Goal: Find specific page/section: Find specific page/section

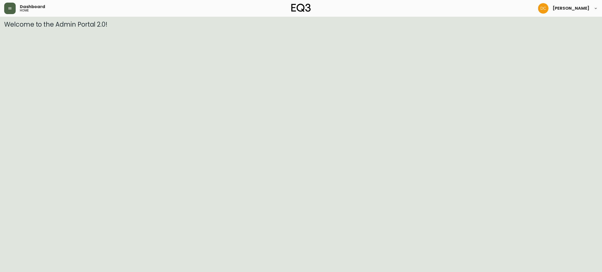
click at [15, 4] on button "button" at bounding box center [10, 9] width 12 height 12
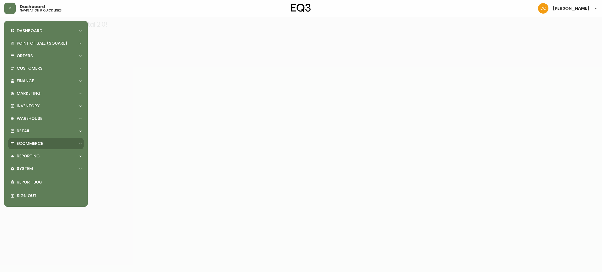
click at [45, 144] on div "Ecommerce" at bounding box center [43, 144] width 66 height 6
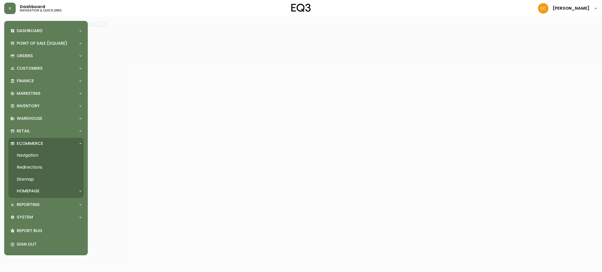
click at [44, 156] on link "Navigation" at bounding box center [45, 156] width 75 height 12
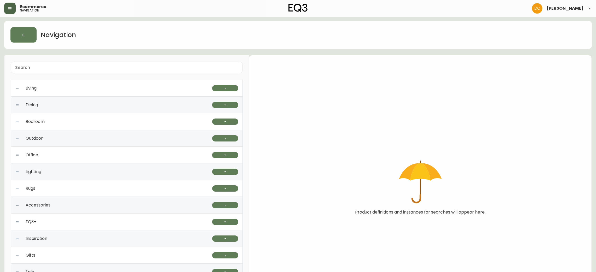
click at [10, 11] on button "button" at bounding box center [10, 9] width 12 height 12
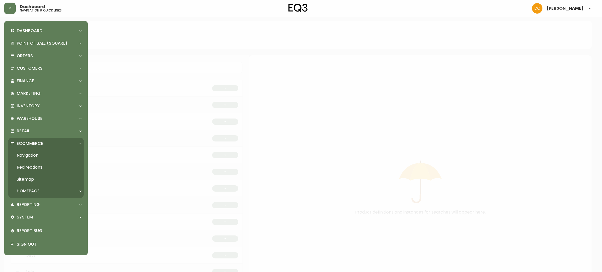
click at [41, 190] on div "Homepage" at bounding box center [43, 191] width 66 height 6
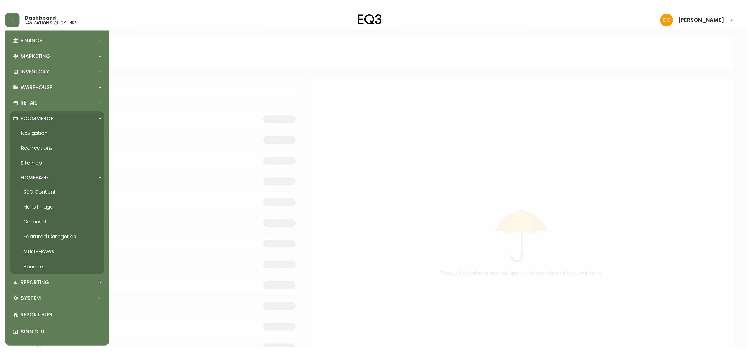
scroll to position [58, 0]
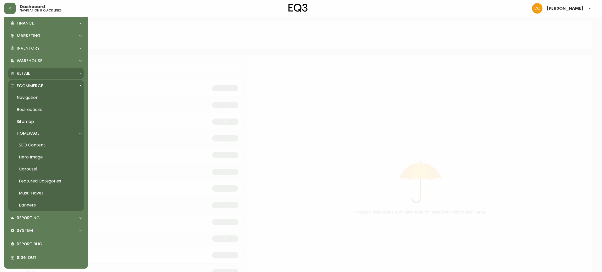
click at [33, 75] on div "Retail" at bounding box center [43, 74] width 66 height 6
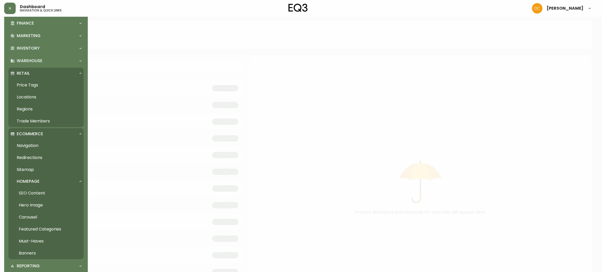
click at [41, 98] on link "Locations" at bounding box center [45, 97] width 75 height 12
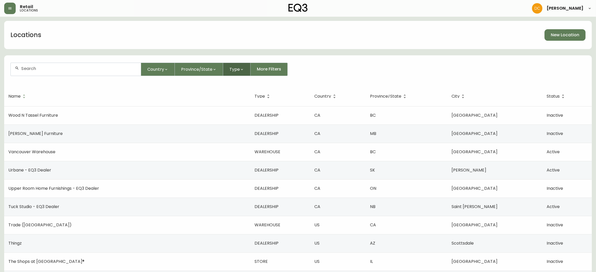
click at [236, 72] on span "Type" at bounding box center [235, 69] width 10 height 7
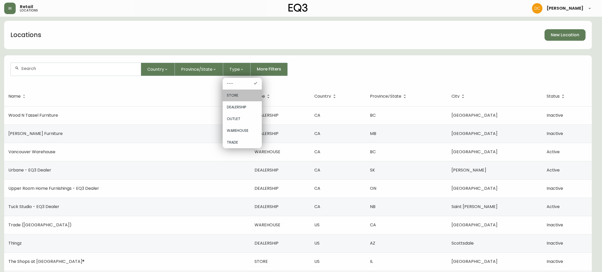
click at [243, 98] on div "STORE" at bounding box center [242, 96] width 39 height 12
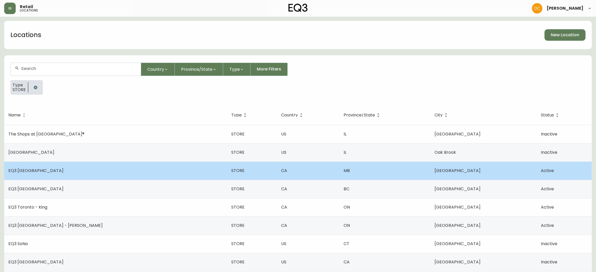
click at [59, 175] on td "EQ3 [GEOGRAPHIC_DATA]" at bounding box center [115, 171] width 223 height 18
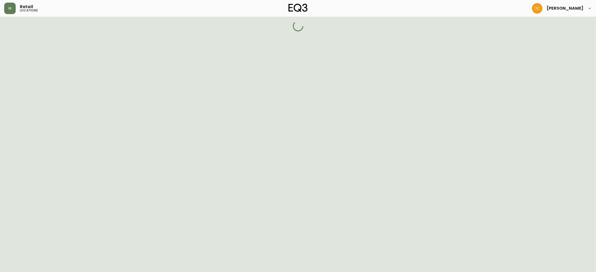
select select "MB"
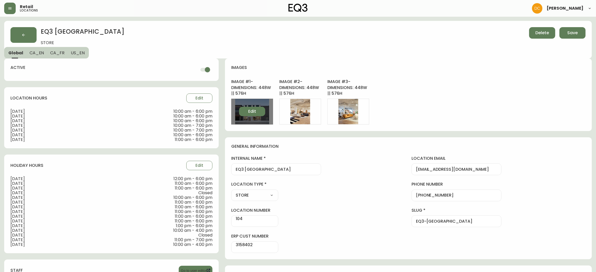
click at [248, 113] on span "Edit" at bounding box center [252, 112] width 8 height 6
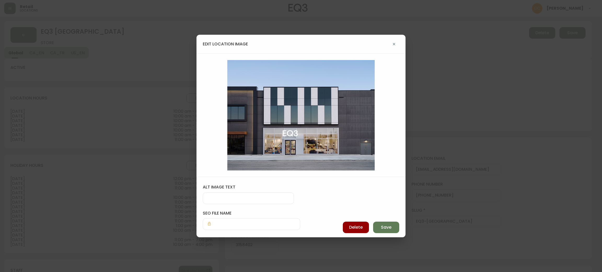
click at [431, 248] on div "edit location image alt image text seo file name [PERSON_NAME]" at bounding box center [301, 136] width 602 height 272
